Goal: Task Accomplishment & Management: Manage account settings

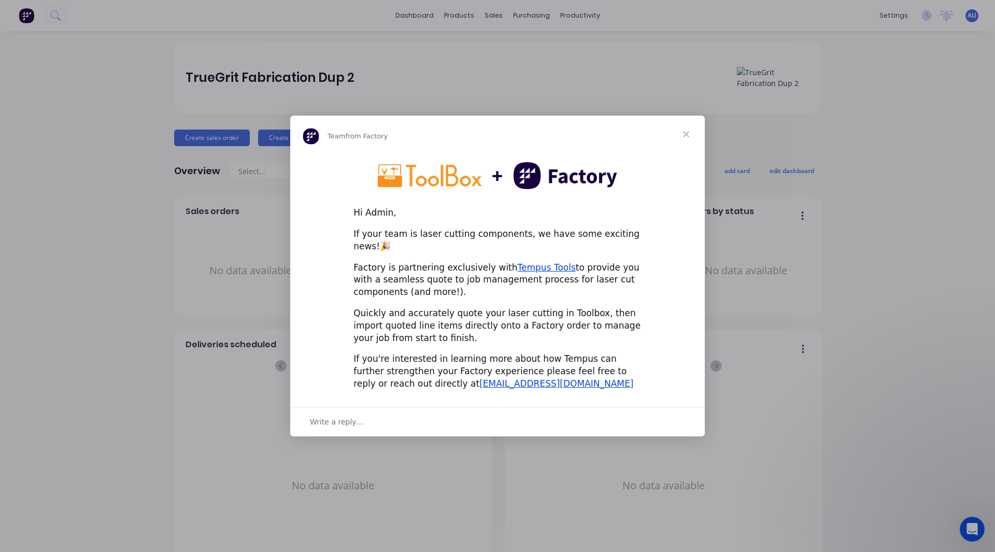
click at [685, 133] on span "Close" at bounding box center [685, 134] width 37 height 37
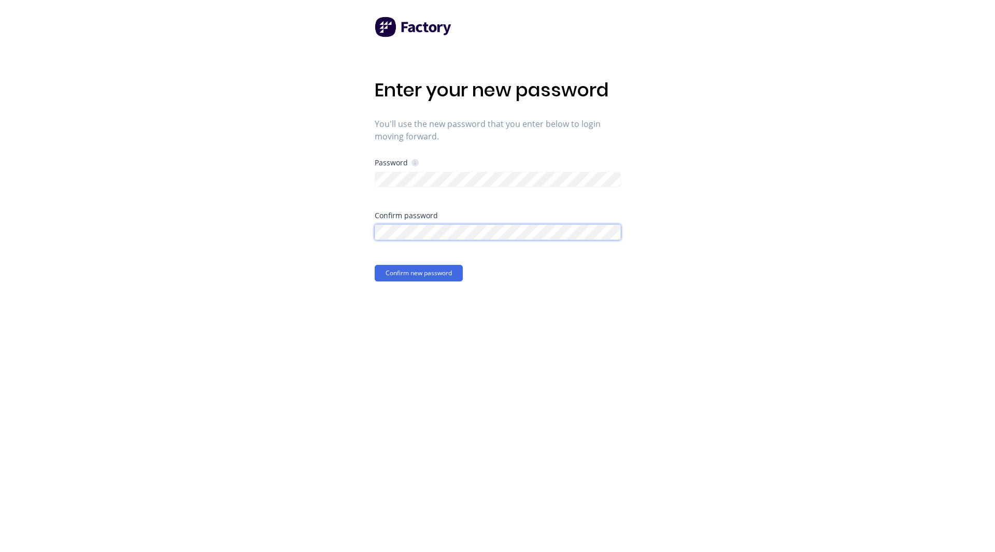
click at [375, 265] on button "Confirm new password" at bounding box center [419, 273] width 88 height 17
